Goal: Browse casually

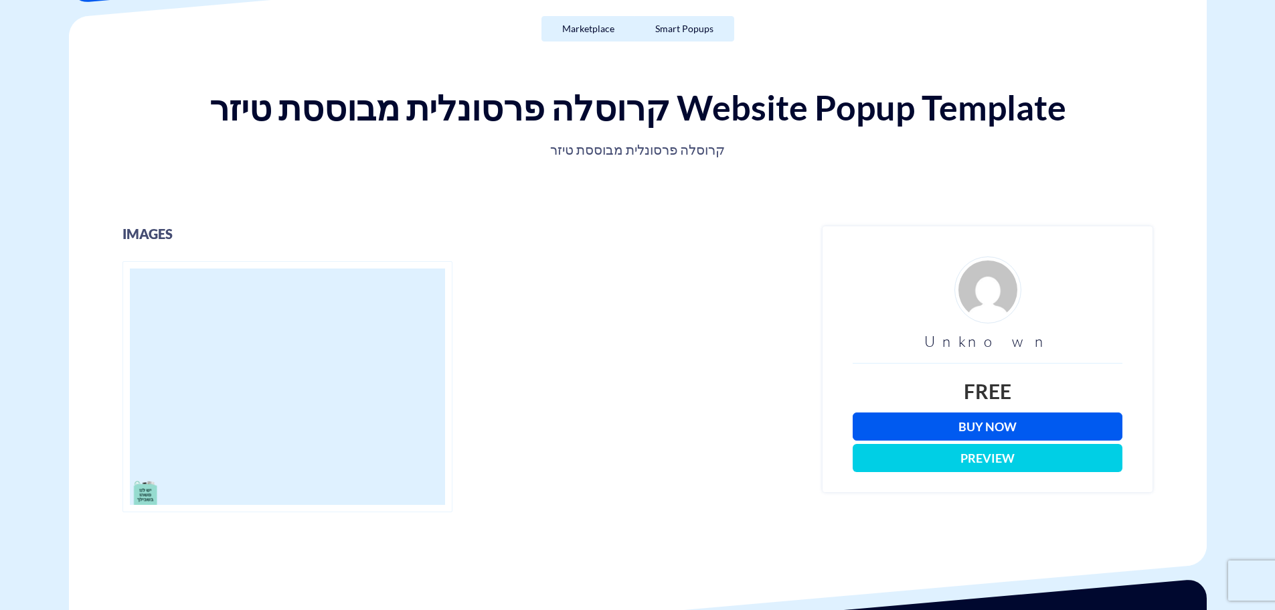
scroll to position [67, 0]
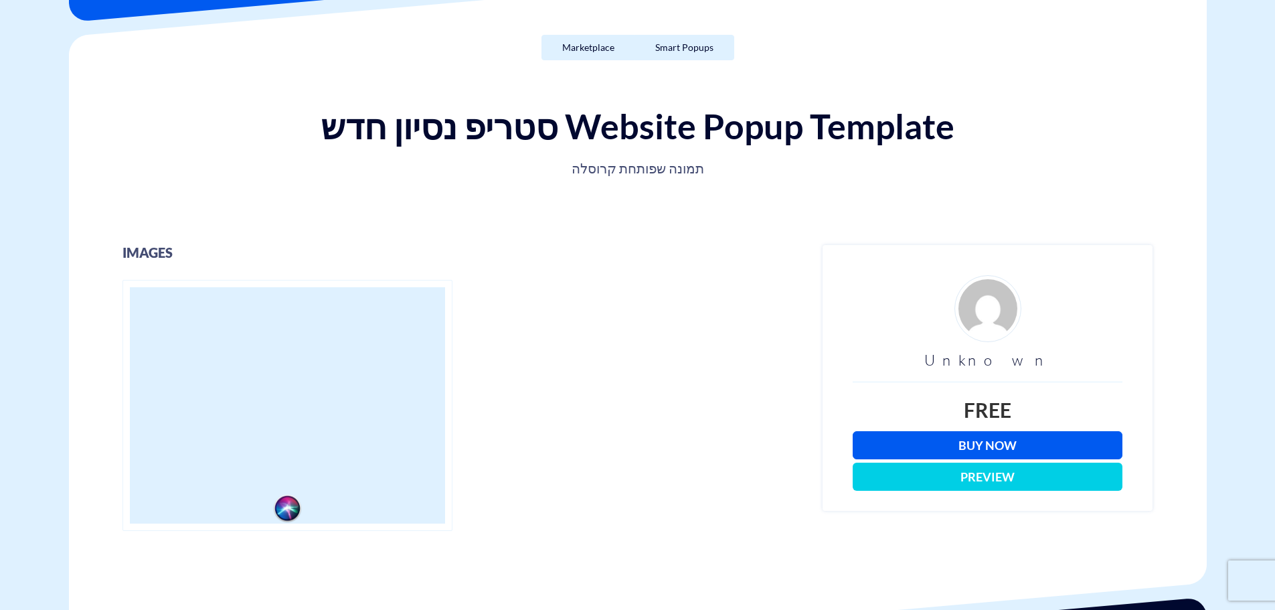
scroll to position [134, 0]
